Goal: Task Accomplishment & Management: Manage account settings

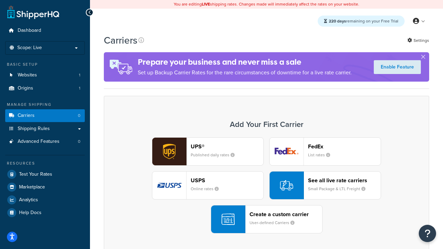
click at [266, 186] on div "UPS® Published daily rates FedEx List rates USPS Online rates See all live rate…" at bounding box center [266, 185] width 311 height 96
click at [344, 146] on header "FedEx" at bounding box center [344, 146] width 73 height 7
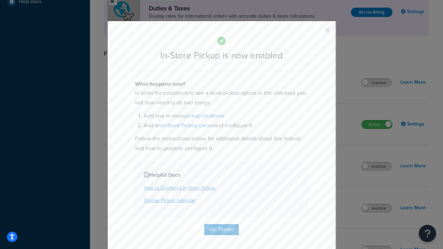
click at [317, 32] on button "button" at bounding box center [317, 32] width 2 height 2
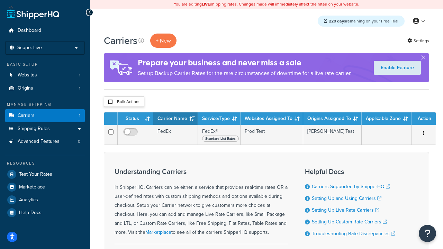
click at [110, 102] on input "checkbox" at bounding box center [110, 101] width 5 height 5
checkbox input "true"
click at [0, 0] on button "Delete" at bounding box center [0, 0] width 0 height 0
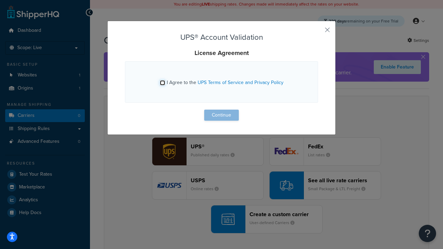
click at [162, 83] on input "I Agree to the UPS Terms of Service and Privacy Policy" at bounding box center [162, 82] width 5 height 5
checkbox input "true"
click at [222, 115] on button "Continue" at bounding box center [221, 115] width 35 height 11
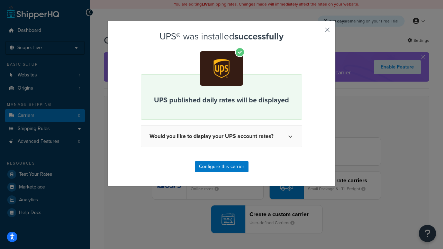
click at [317, 32] on button "button" at bounding box center [317, 32] width 2 height 2
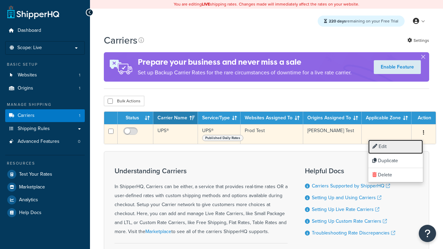
click at [396, 147] on link "Edit" at bounding box center [395, 147] width 55 height 14
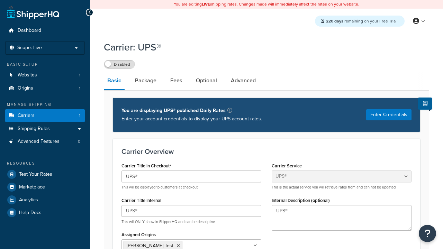
select select "ups"
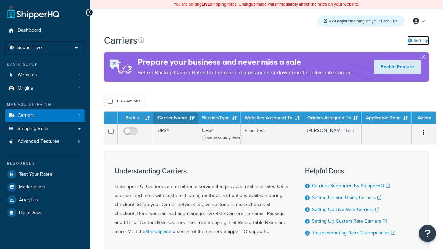
click at [418, 40] on link "Settings" at bounding box center [418, 41] width 22 height 10
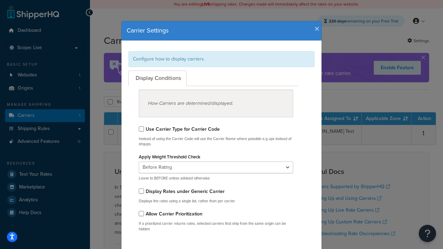
click at [222, 59] on div "Configure how to display carriers." at bounding box center [221, 59] width 186 height 16
click at [141, 129] on input "Use Carrier Type for Carrier Code" at bounding box center [141, 128] width 5 height 5
checkbox input "true"
click at [141, 191] on input "Display Rates under Generic Carrier" at bounding box center [141, 191] width 5 height 5
checkbox input "true"
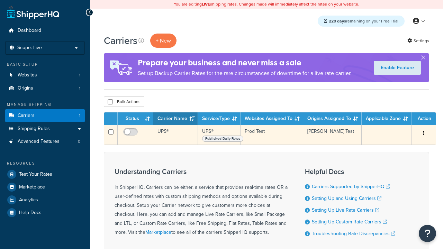
click at [424, 134] on icon "button" at bounding box center [423, 133] width 1 height 5
click at [0, 0] on link "Edit" at bounding box center [0, 0] width 0 height 0
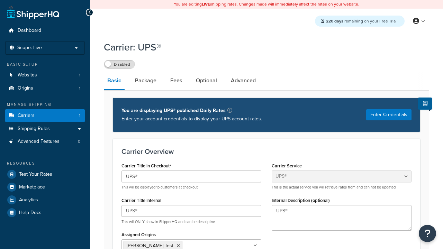
select select "ups"
type input "UPS Live Rates Carrier"
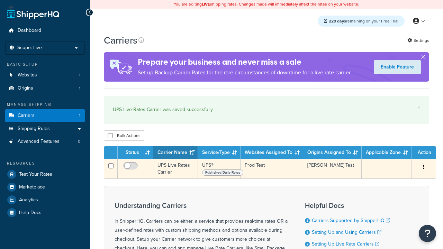
click at [424, 169] on icon "button" at bounding box center [423, 167] width 1 height 5
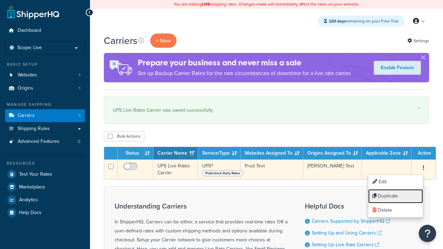
click at [396, 196] on link "Duplicate" at bounding box center [395, 196] width 55 height 14
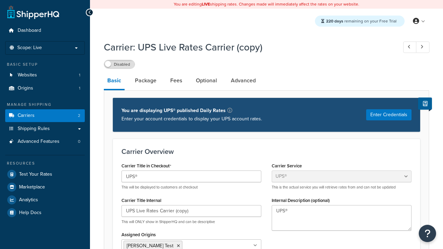
select select "ups"
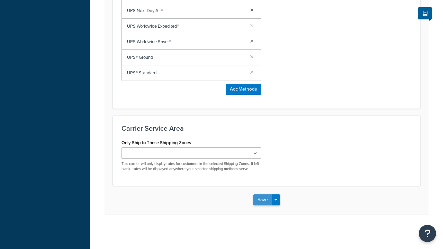
click at [262, 200] on button "Save" at bounding box center [262, 200] width 19 height 11
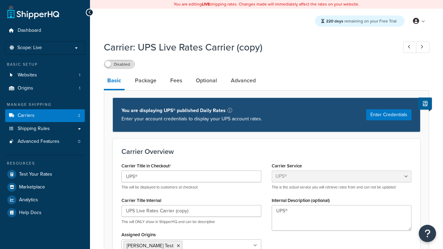
scroll to position [0, 0]
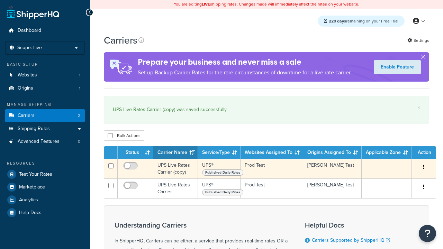
click at [424, 168] on icon "button" at bounding box center [423, 167] width 1 height 5
click at [0, 0] on link "Delete" at bounding box center [0, 0] width 0 height 0
